Goal: Communication & Community: Answer question/provide support

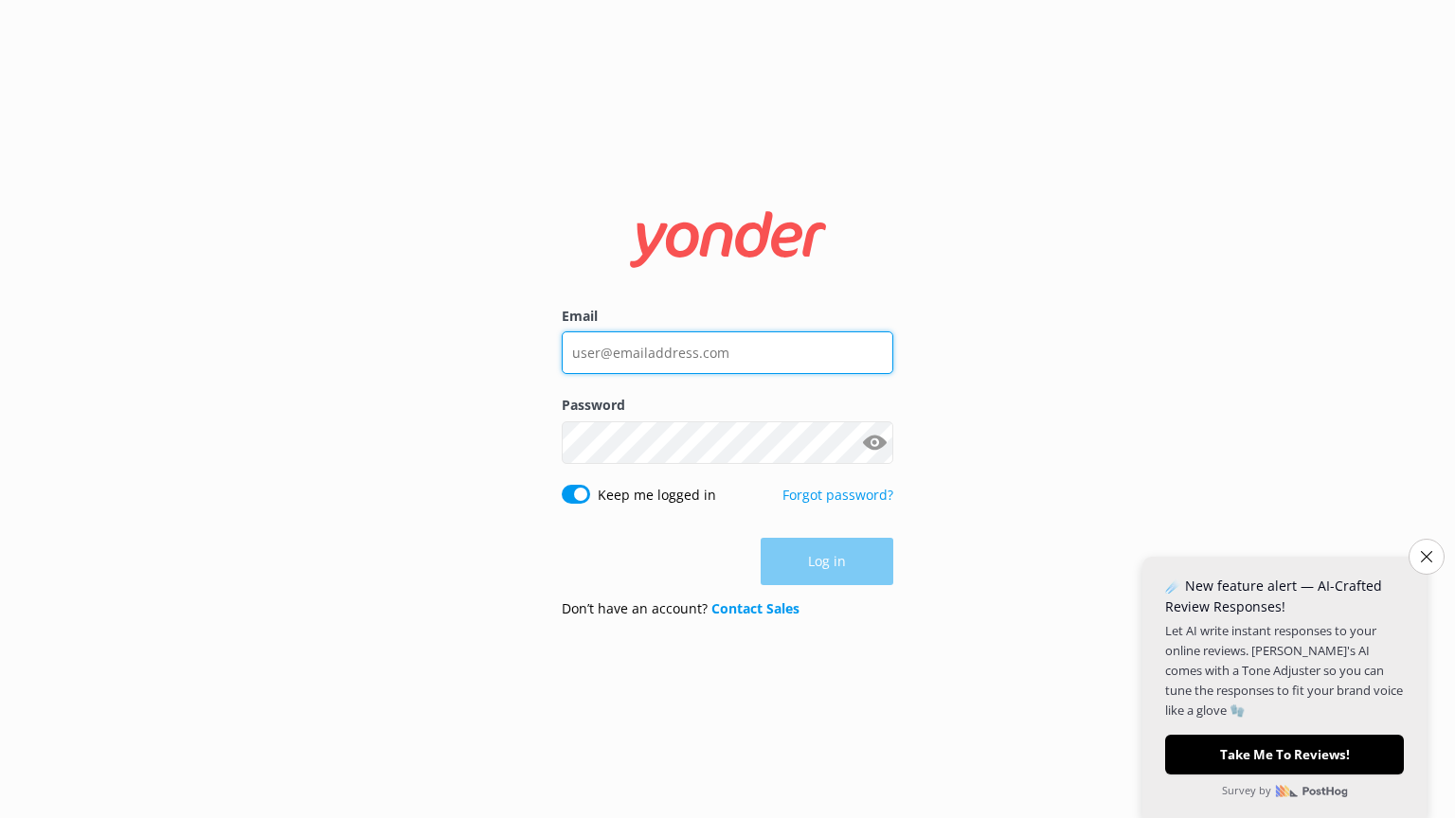
click at [705, 346] on input "Email" at bounding box center [728, 353] width 332 height 43
type input "[EMAIL_ADDRESS][DOMAIN_NAME]"
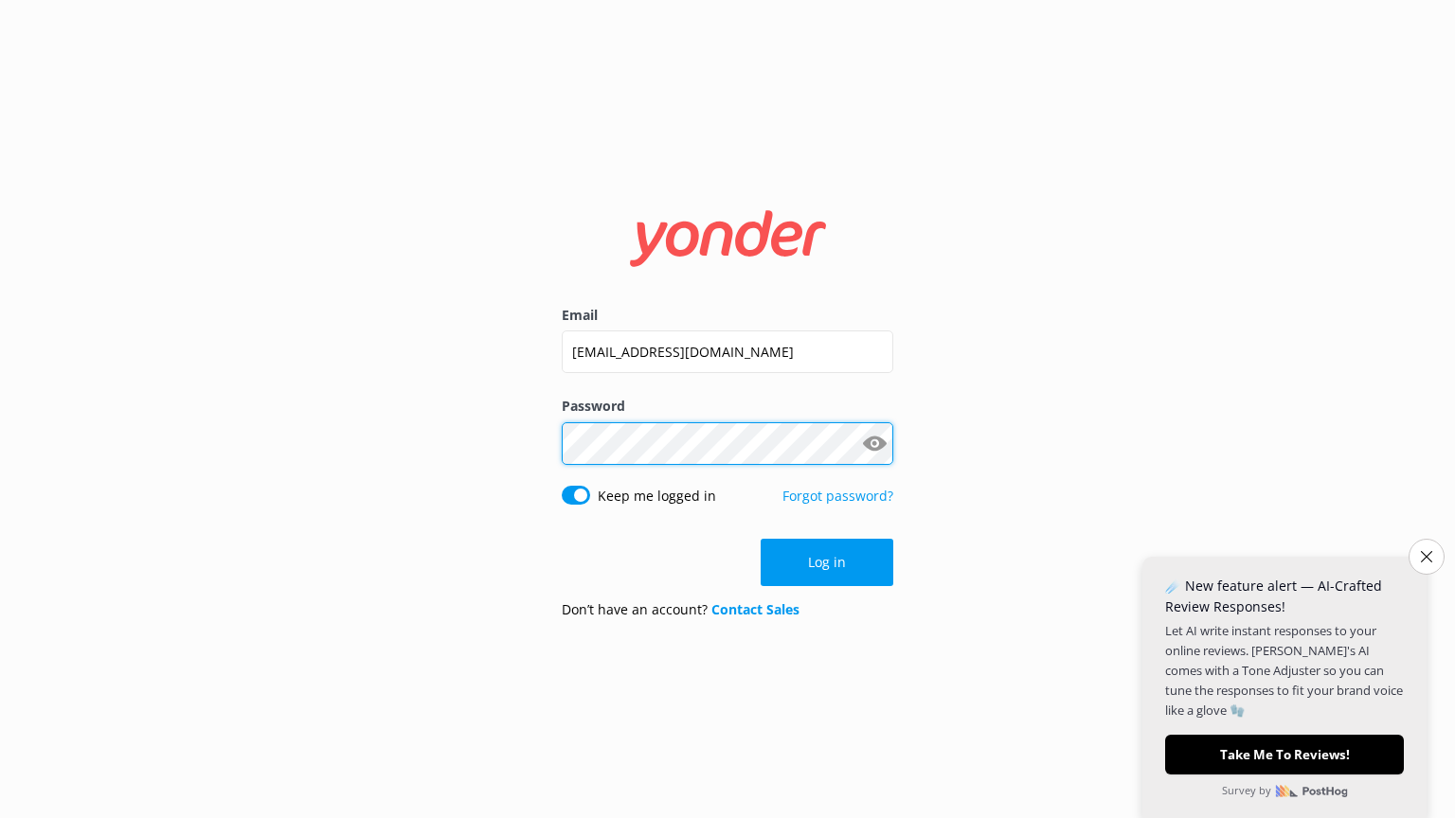
click button "Log in" at bounding box center [827, 562] width 133 height 47
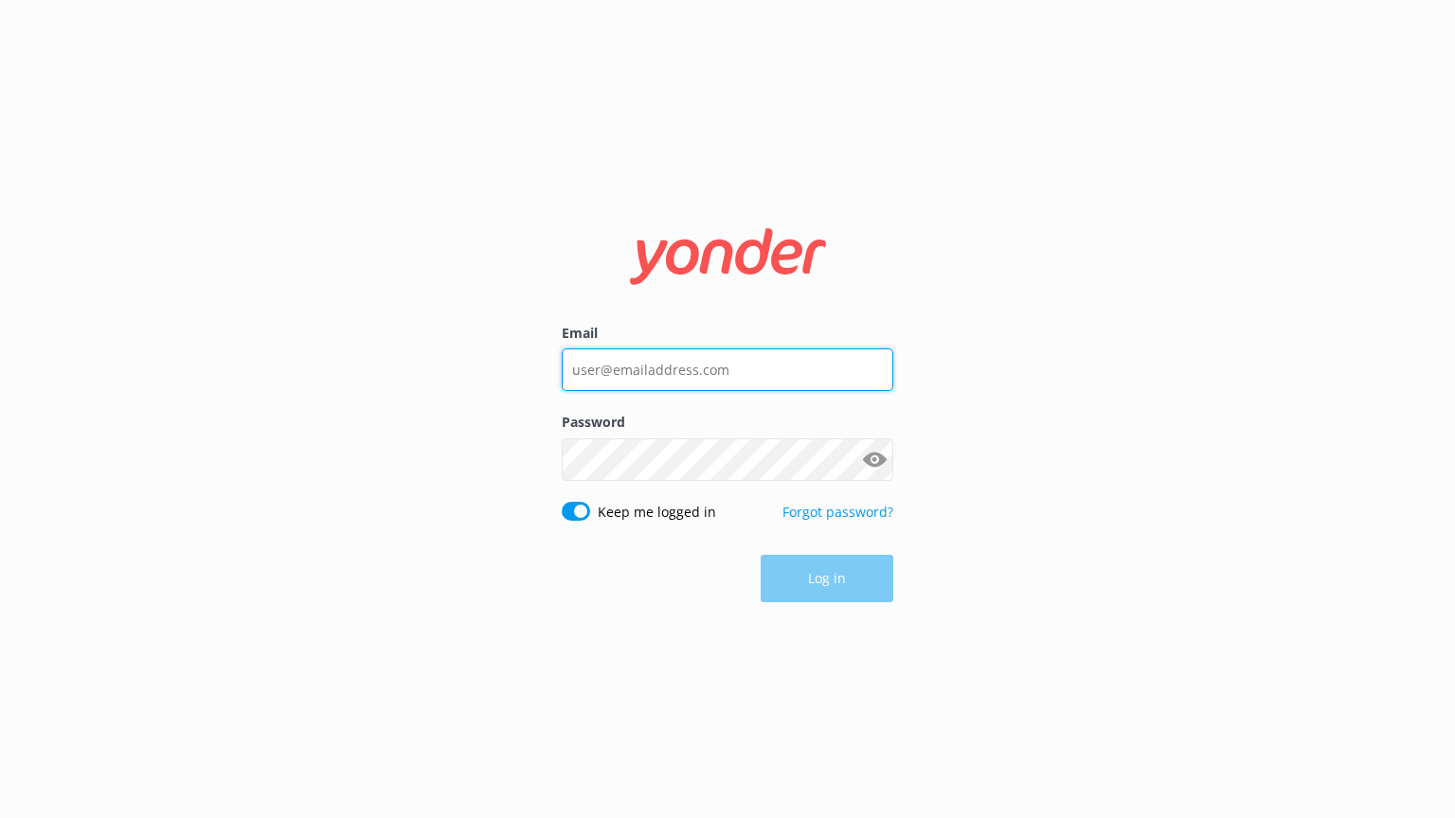
click at [802, 377] on input "Email" at bounding box center [728, 370] width 332 height 43
type input "[EMAIL_ADDRESS][DOMAIN_NAME]"
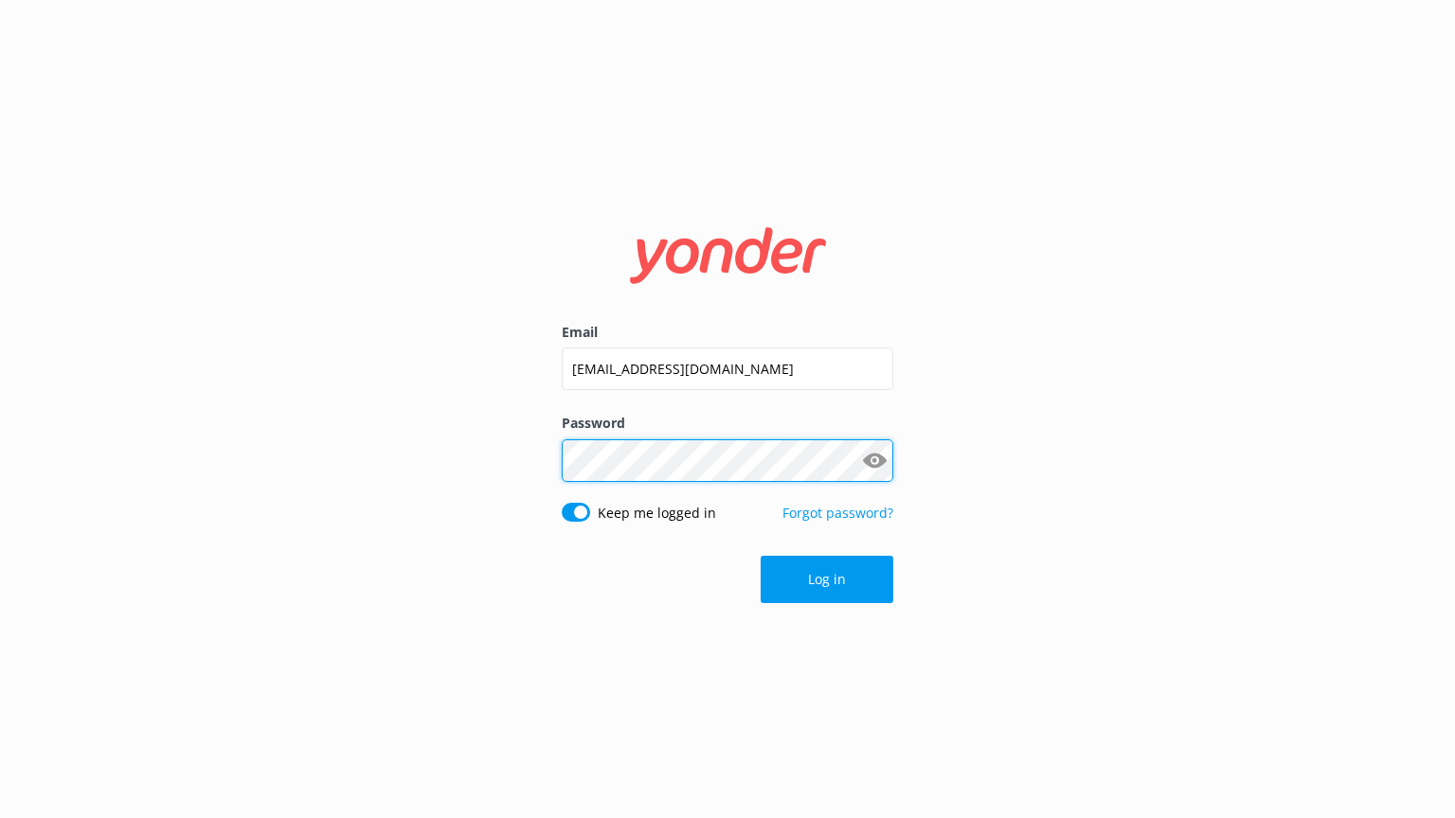
click button "Log in" at bounding box center [827, 579] width 133 height 47
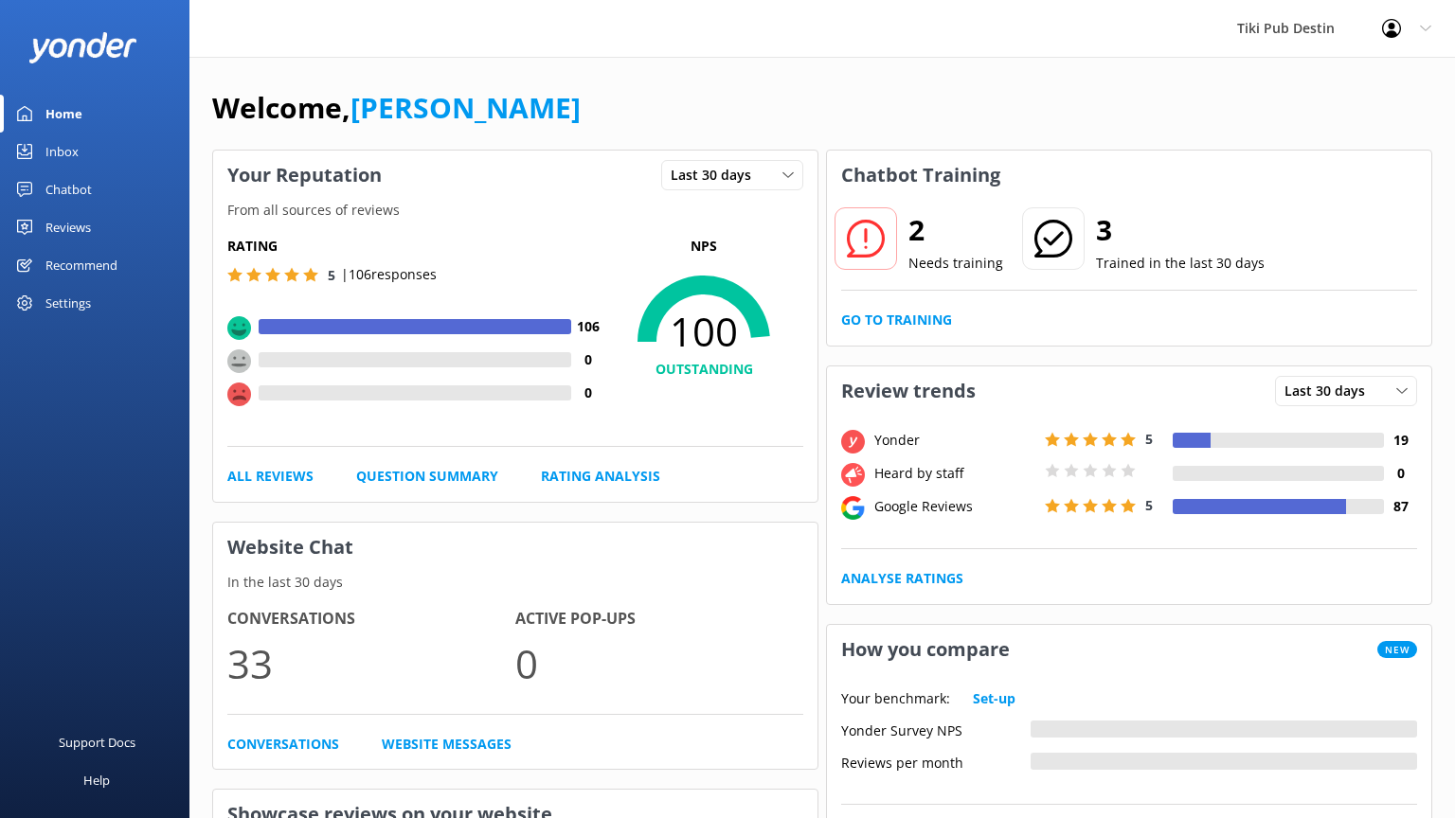
click at [81, 122] on div "Home" at bounding box center [63, 114] width 37 height 38
click at [91, 145] on link "Inbox" at bounding box center [94, 152] width 189 height 38
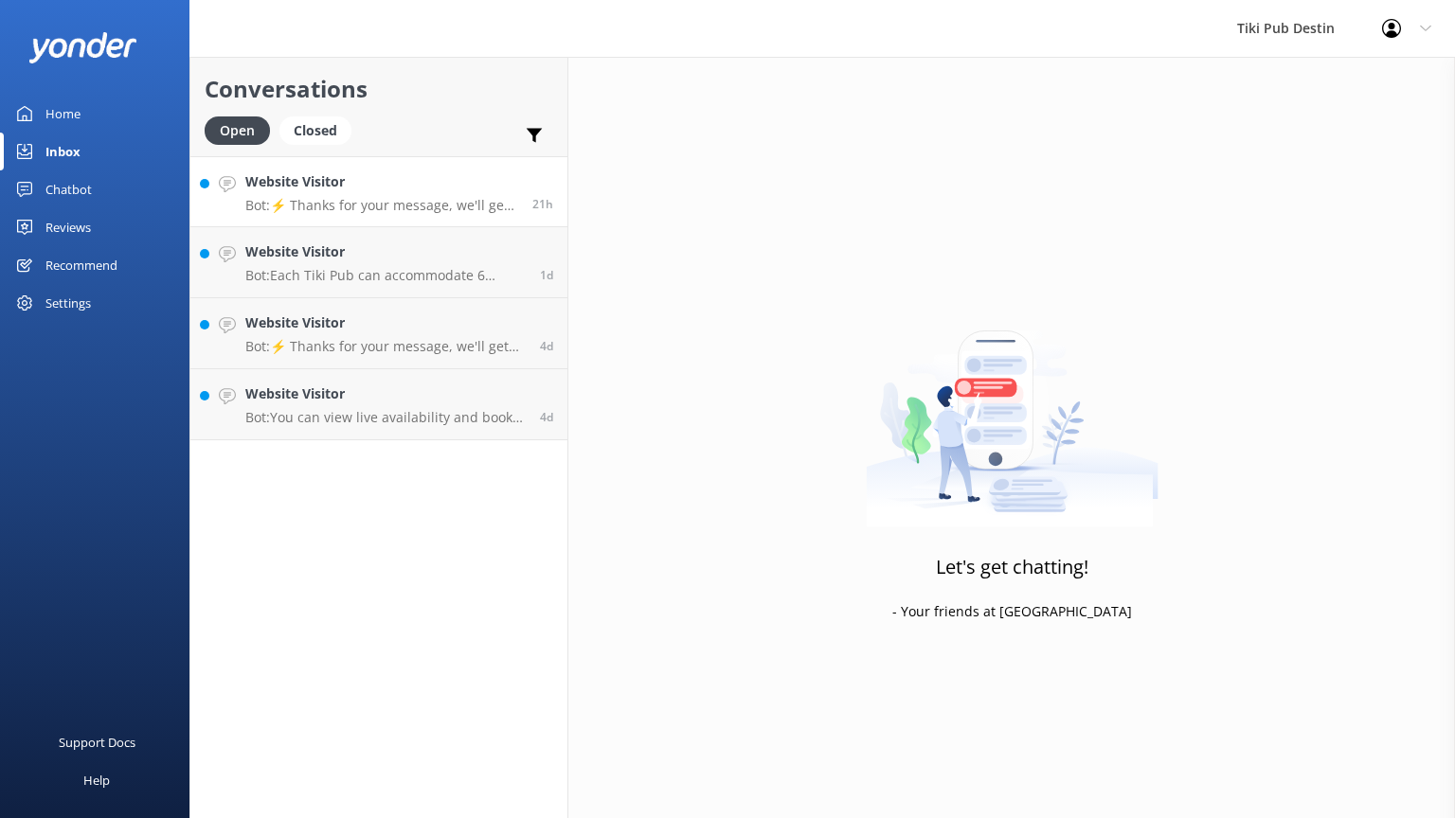
click at [458, 203] on p "Bot: ⚡ Thanks for your message, we'll get back to you as soon as we can. You're…" at bounding box center [381, 205] width 273 height 17
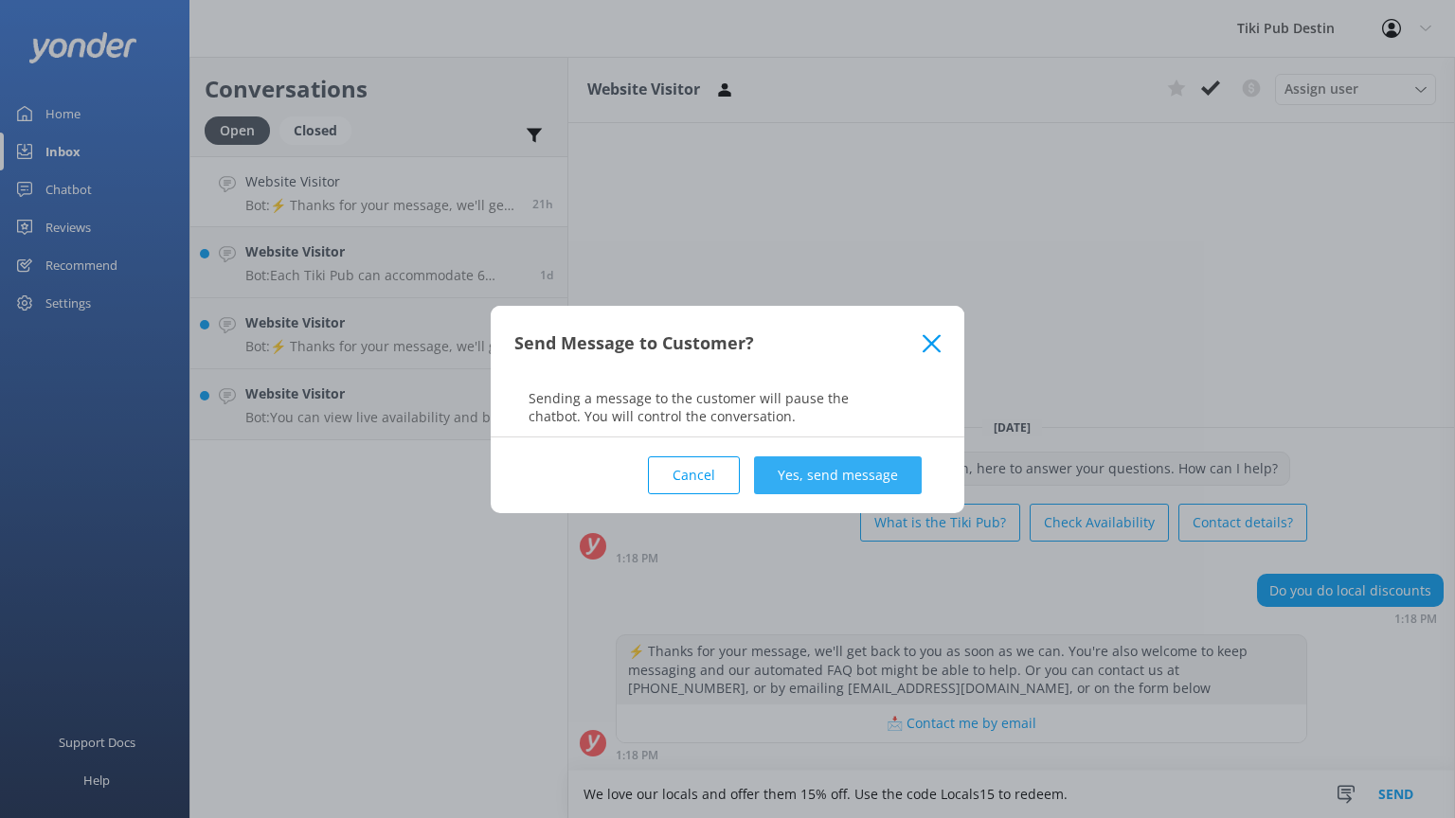
type textarea "We love our locals and offer them 15% off. Use the code Locals15 to redeem."
click at [874, 467] on button "Yes, send message" at bounding box center [838, 476] width 168 height 38
